Goal: Information Seeking & Learning: Learn about a topic

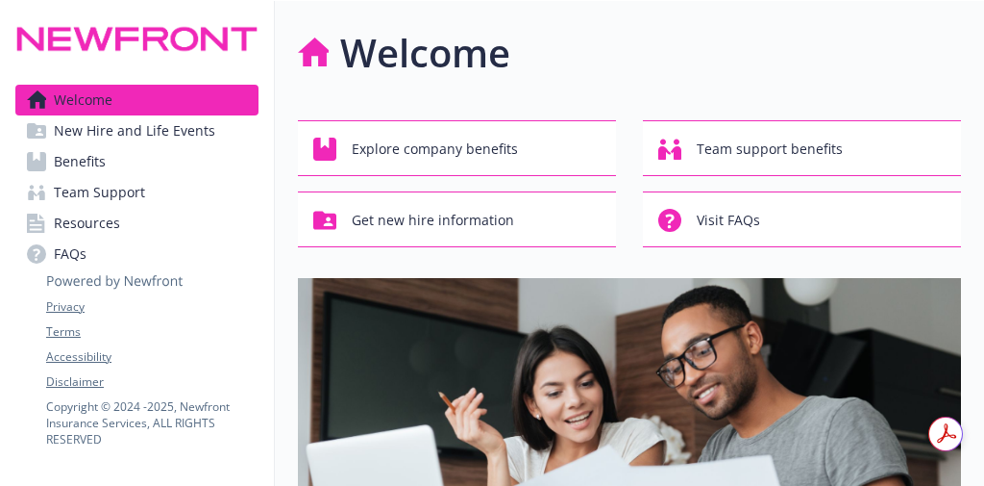
click at [159, 166] on link "Benefits" at bounding box center [136, 161] width 243 height 31
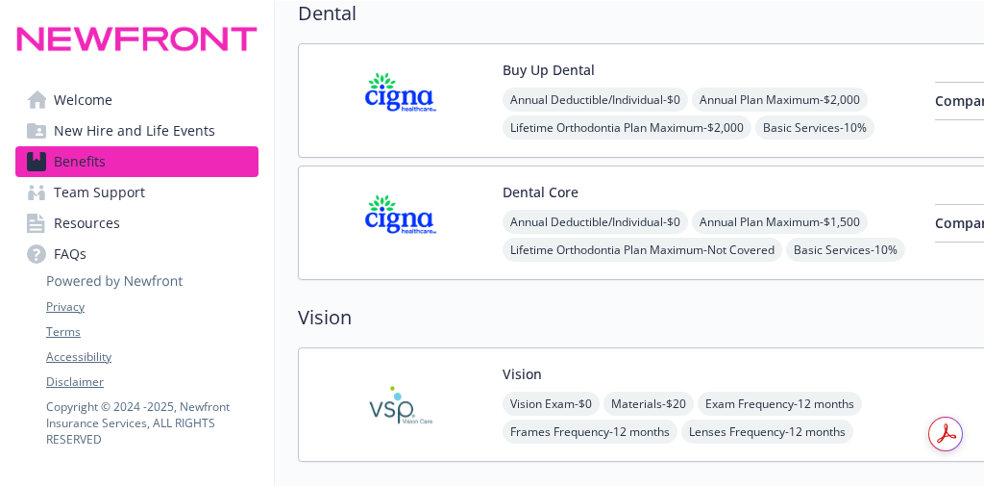
scroll to position [988, 0]
click at [550, 59] on button "Buy Up Dental" at bounding box center [549, 69] width 92 height 20
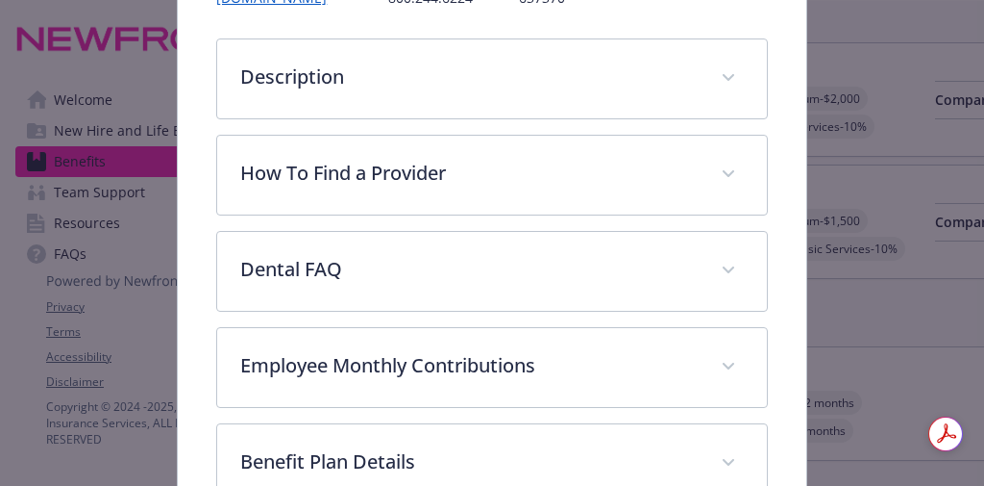
scroll to position [297, 0]
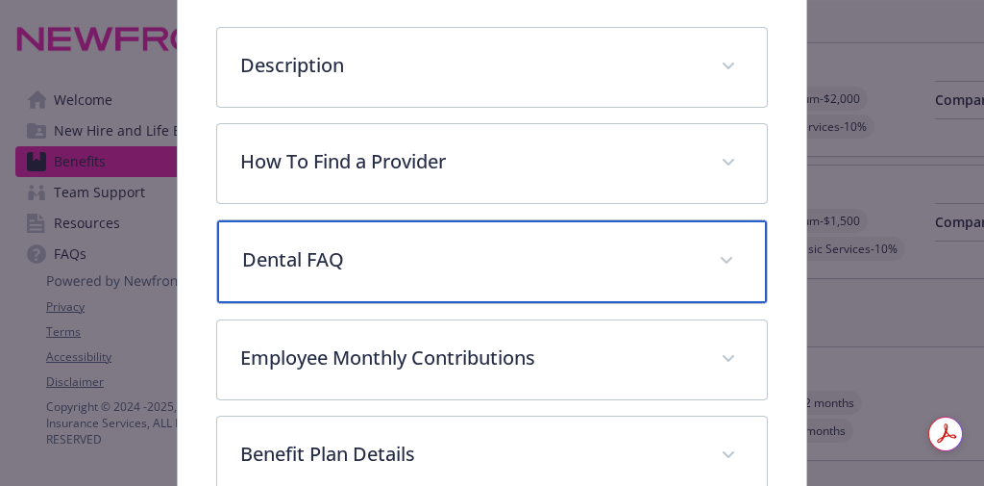
click at [734, 261] on div "Dental FAQ" at bounding box center [491, 261] width 549 height 83
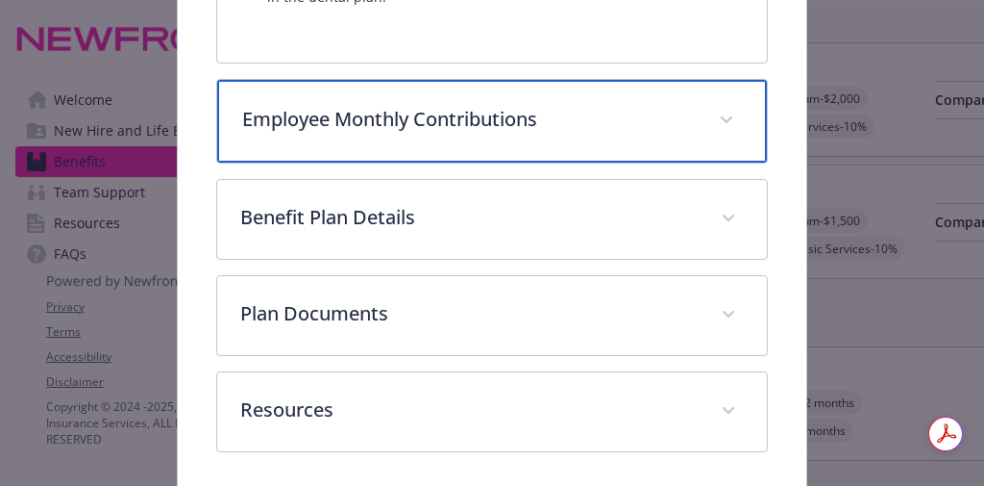
scroll to position [1146, 0]
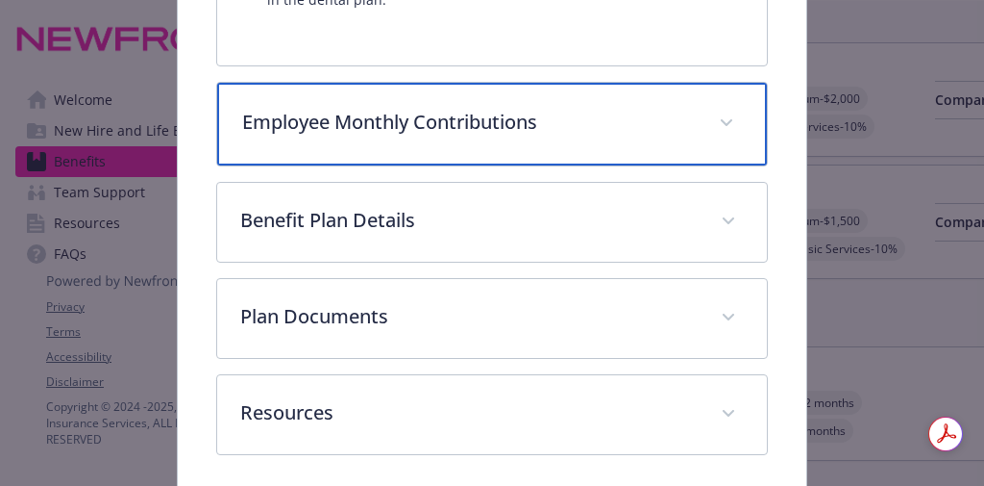
click at [700, 100] on div "Employee Monthly Contributions" at bounding box center [491, 124] width 549 height 83
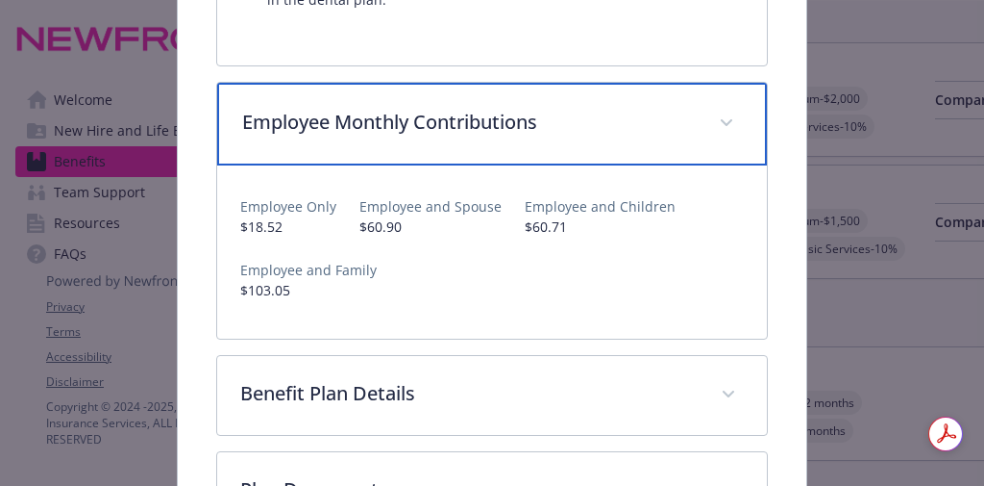
click at [700, 100] on div "Employee Monthly Contributions" at bounding box center [491, 124] width 549 height 83
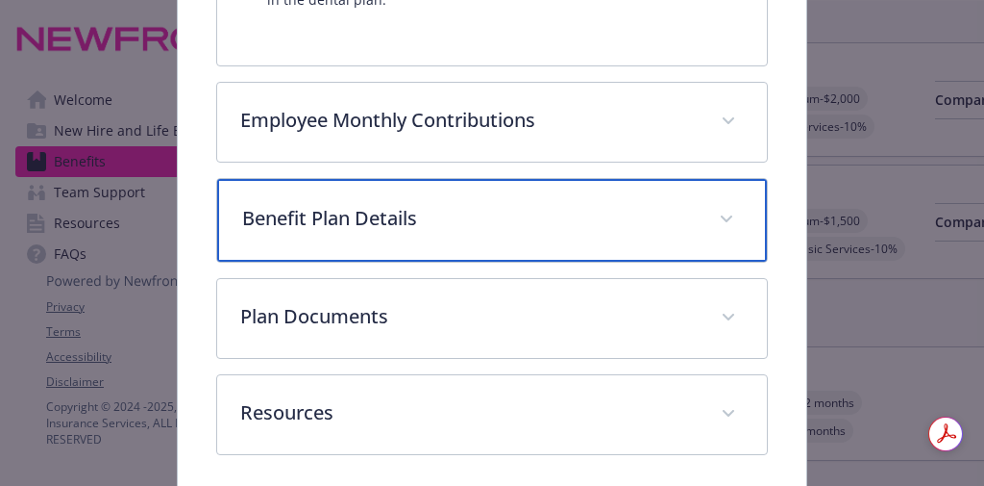
click at [726, 216] on span "details for plan Dental - Buy Up Dental - Dental PPO" at bounding box center [726, 219] width 31 height 31
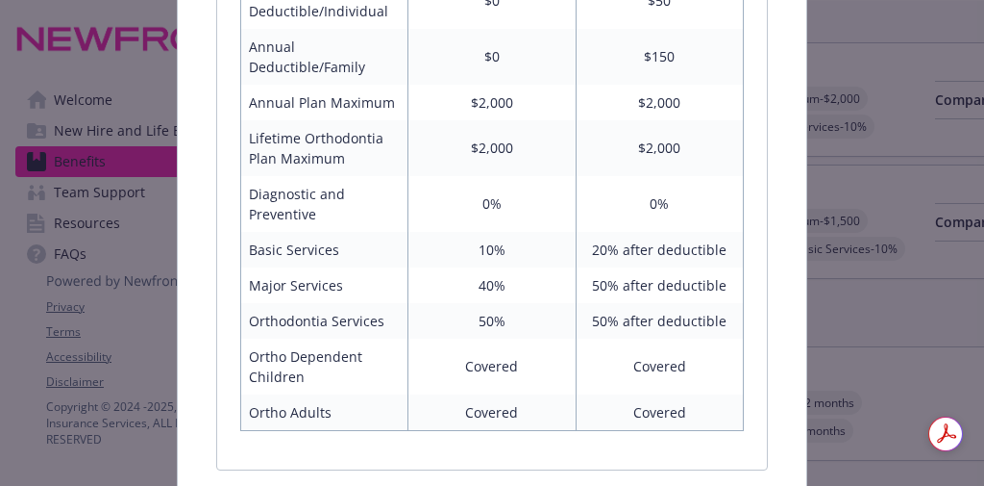
scroll to position [1481, 0]
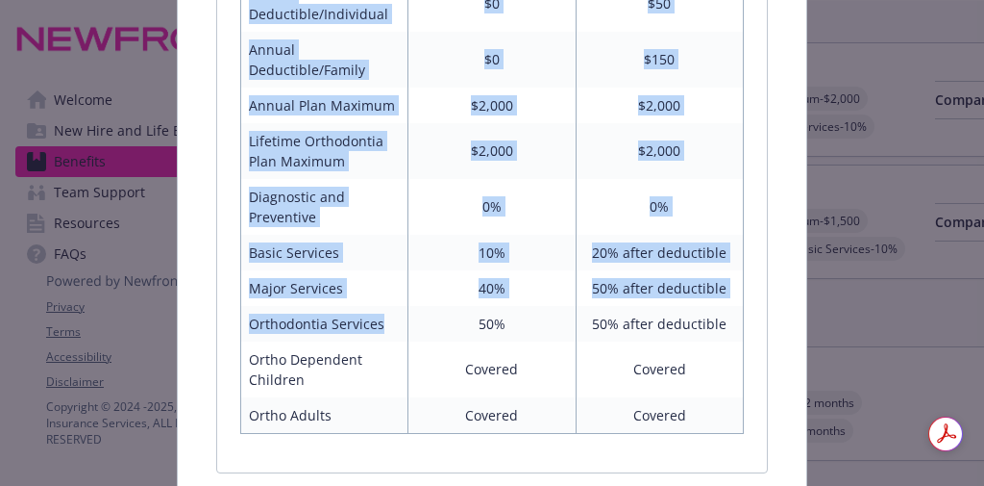
drag, startPoint x: 377, startPoint y: 322, endPoint x: 233, endPoint y: 313, distance: 144.5
click at [233, 313] on div "Benefit In Network Out of Network Annual Deductible/Individual $0 $50 Annual De…" at bounding box center [491, 197] width 549 height 549
click at [317, 309] on td "Orthodontia Services" at bounding box center [324, 324] width 167 height 36
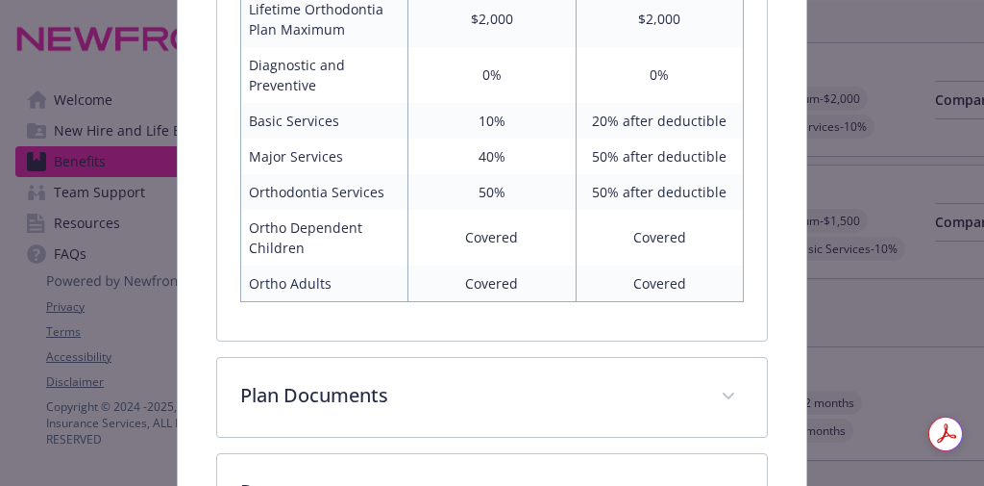
scroll to position [1612, 0]
